Goal: Information Seeking & Learning: Learn about a topic

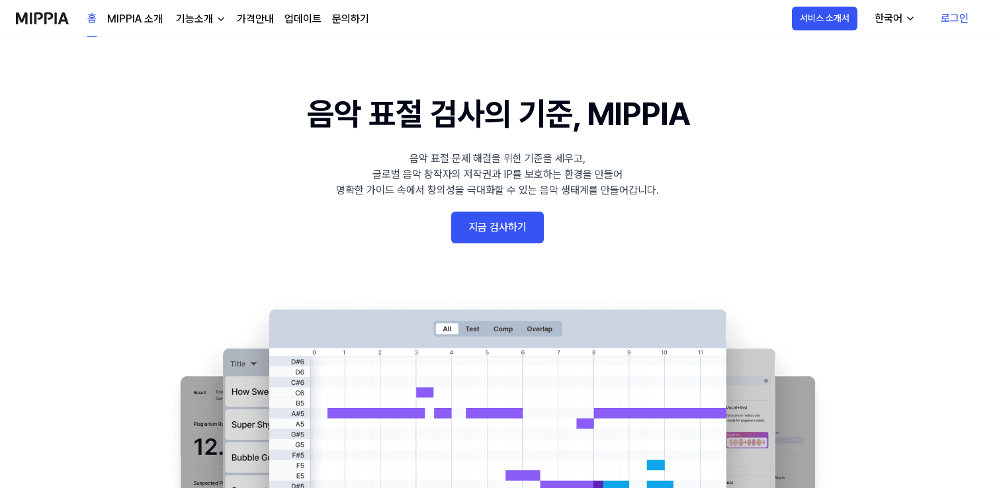
click at [198, 21] on div "기능소개" at bounding box center [194, 19] width 42 height 16
click at [239, 18] on link "가격안내" at bounding box center [255, 19] width 37 height 16
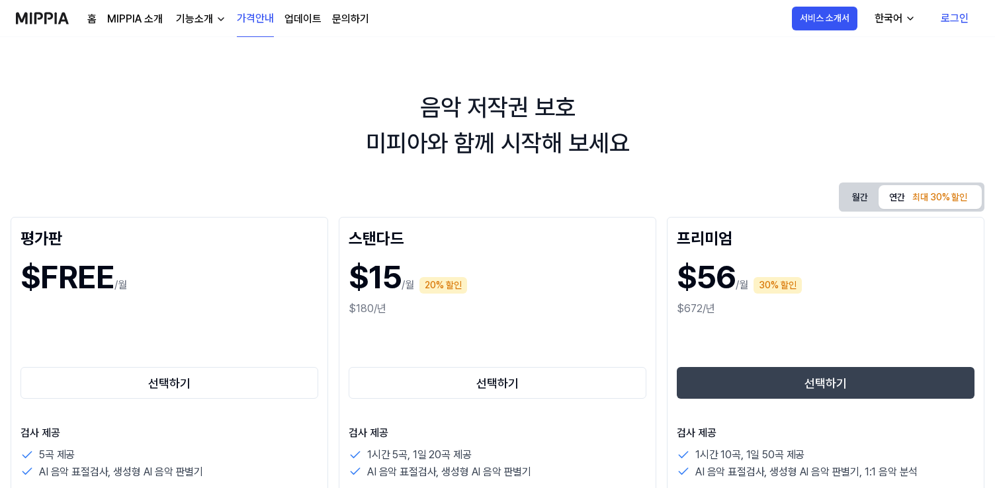
click at [207, 19] on div "기능소개" at bounding box center [194, 19] width 42 height 16
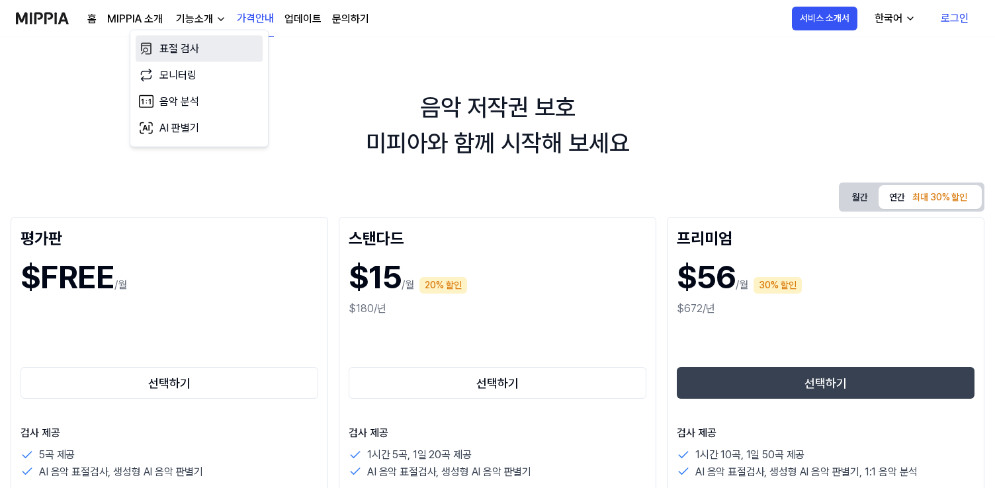
click at [206, 50] on link "표절 검사" at bounding box center [199, 49] width 127 height 26
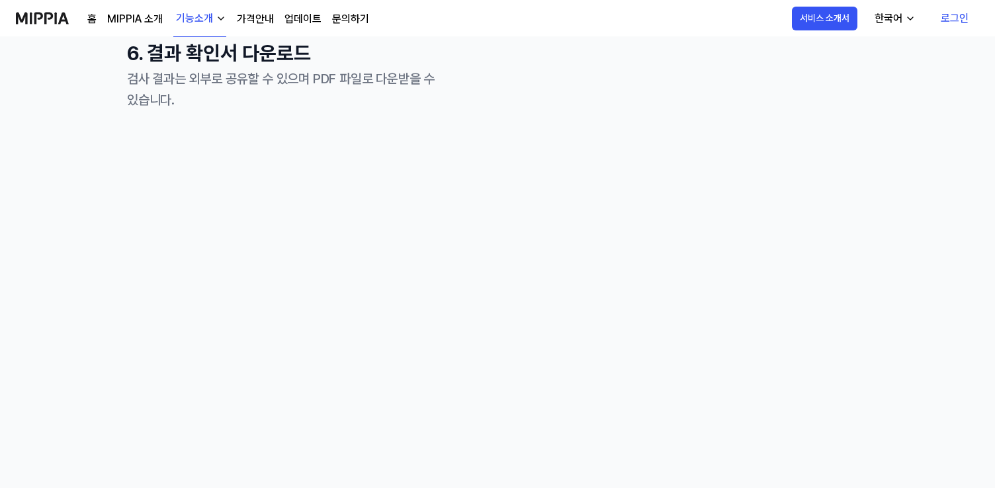
scroll to position [1768, 0]
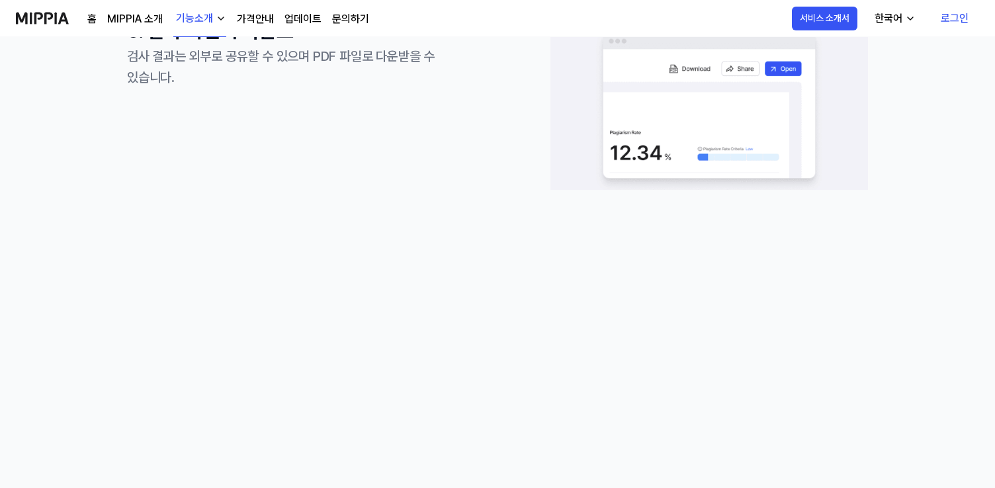
click at [305, 170] on div "6. 결과 확인서 다운로드 검사 결과는 외부로 공유할 수 있으며 PDF 파일로 다운받을 수 있습니다." at bounding box center [286, 108] width 318 height 185
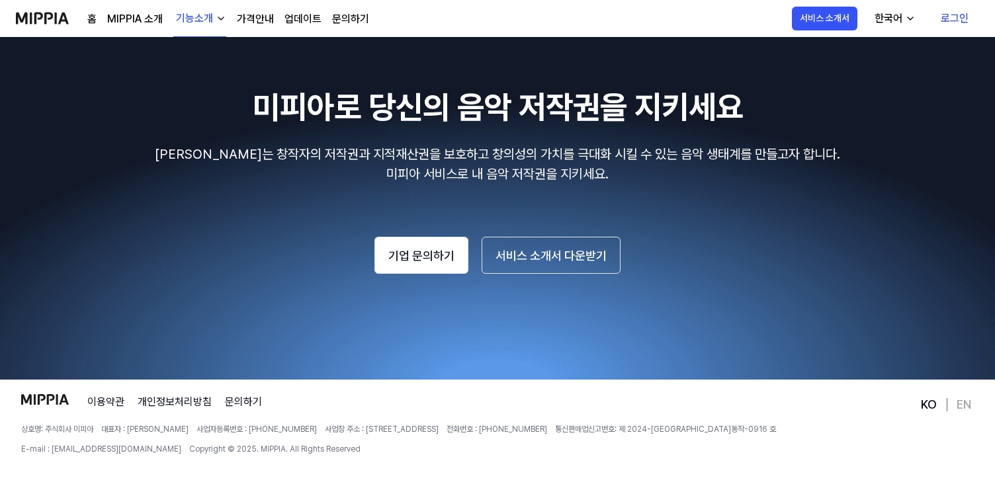
scroll to position [2407, 0]
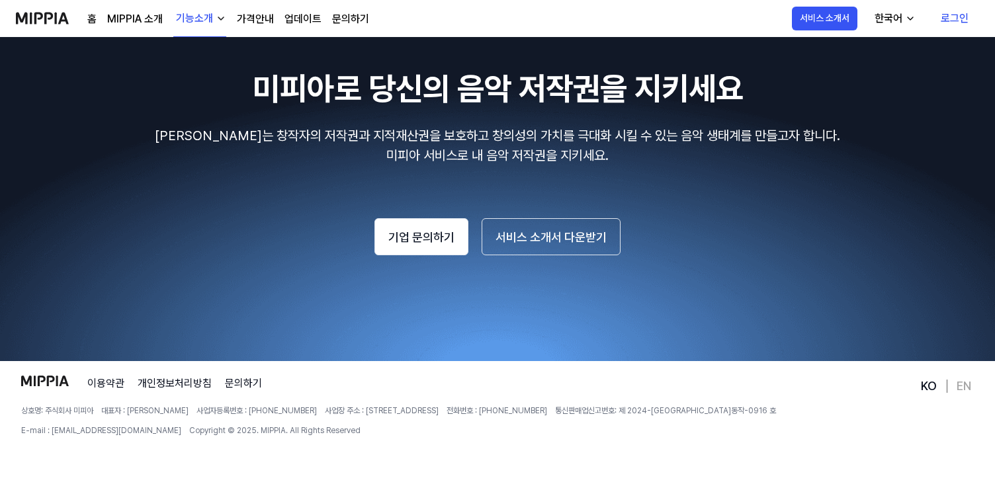
click at [201, 13] on div "기능소개" at bounding box center [194, 19] width 42 height 16
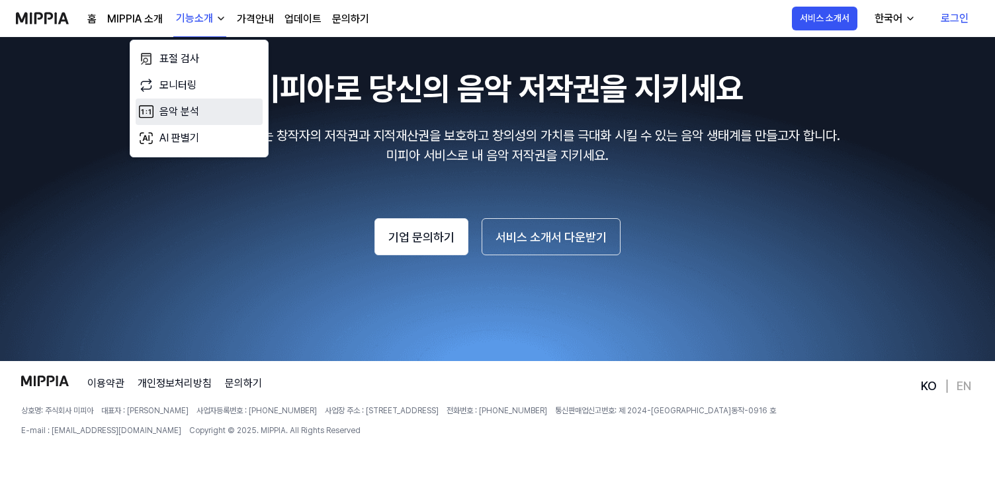
click at [196, 116] on link "음악 분석" at bounding box center [199, 112] width 127 height 26
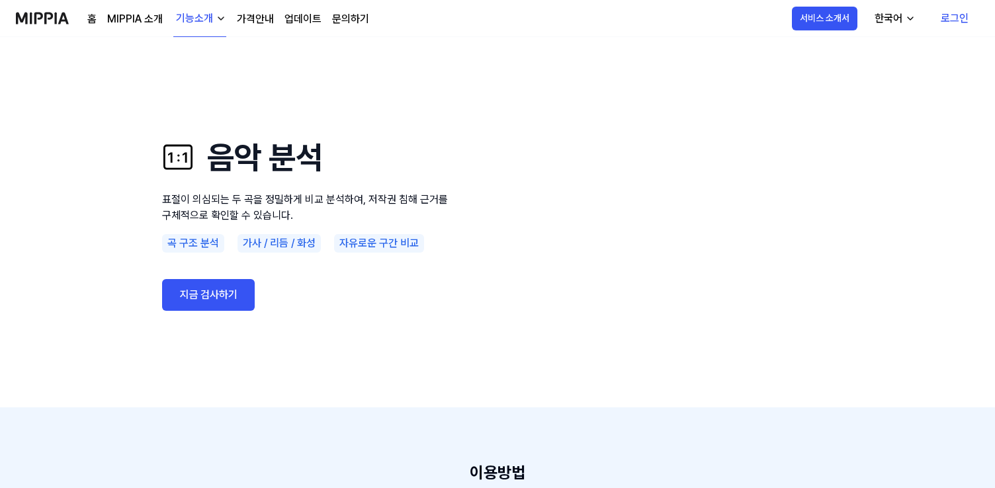
click at [268, 13] on link "가격안내" at bounding box center [255, 19] width 37 height 16
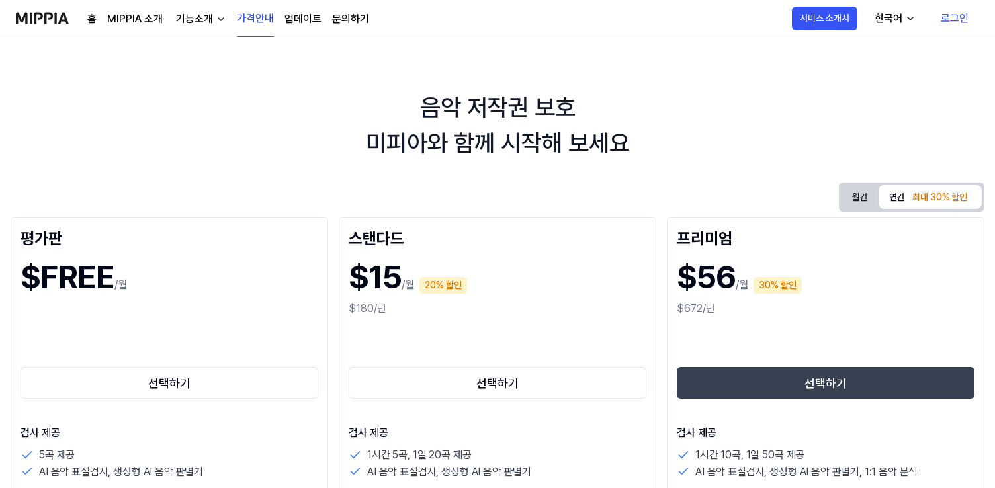
click at [298, 32] on div "홈 MIPPIA 소개 기능소개 가격안내 업데이트 문의하기" at bounding box center [228, 18] width 282 height 36
click at [311, 18] on link "업데이트" at bounding box center [302, 19] width 37 height 16
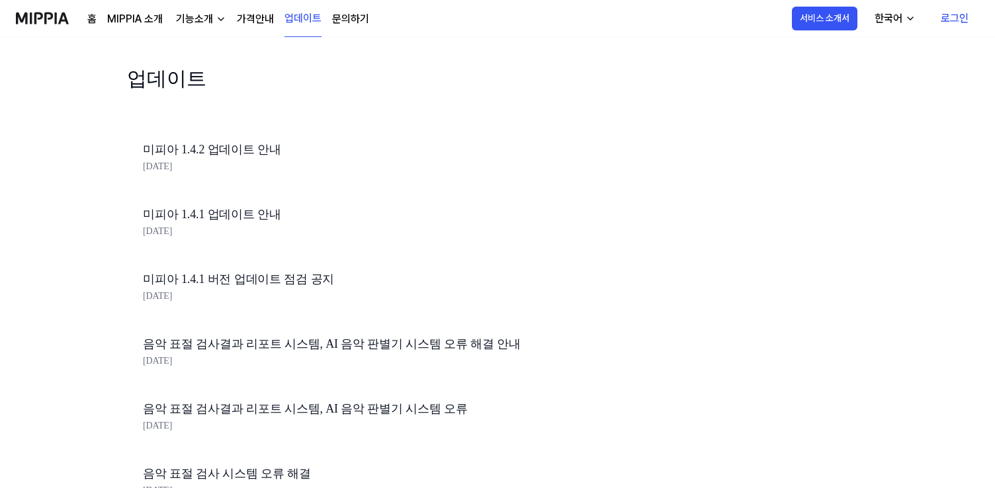
click at [343, 14] on link "문의하기" at bounding box center [350, 19] width 37 height 16
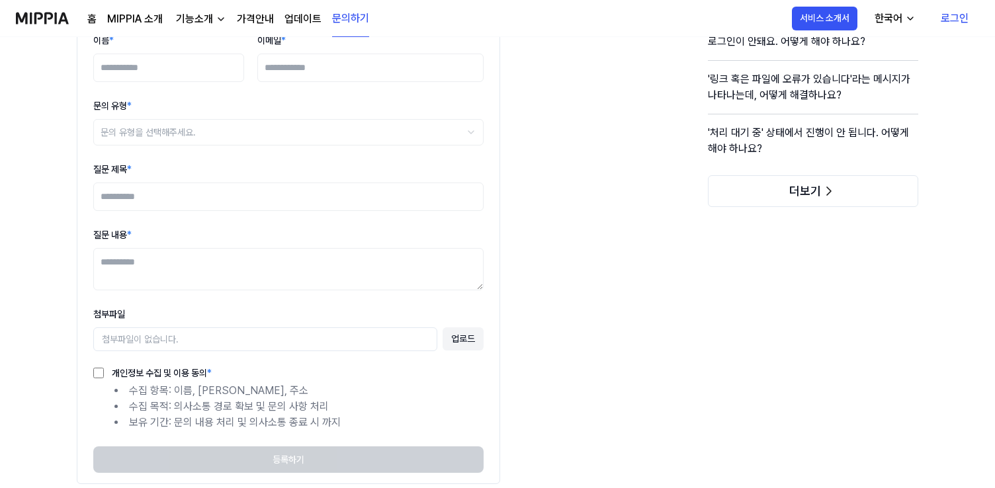
scroll to position [97, 0]
